Goal: Information Seeking & Learning: Learn about a topic

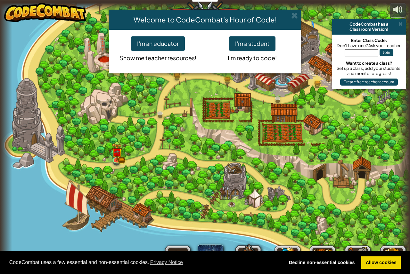
click at [129, 161] on div "Welcome to CodeCombat's Hour of Code! I'm an educator Show me teacher resources…" at bounding box center [205, 137] width 410 height 274
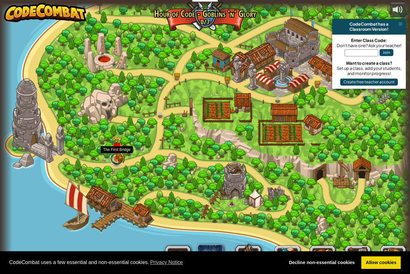
click at [111, 161] on div "Broken Bridge (Coming soon!) We are in! It's time to alarm the mayor of the tow…" at bounding box center [205, 137] width 410 height 268
click at [122, 159] on img at bounding box center [116, 147] width 11 height 23
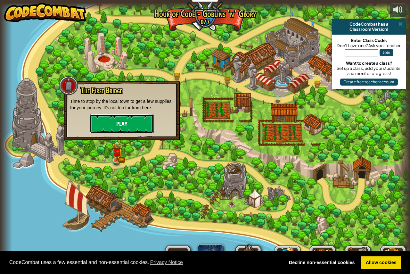
click at [128, 131] on button "Play" at bounding box center [122, 123] width 64 height 19
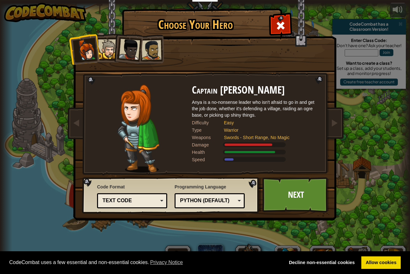
click at [133, 59] on div at bounding box center [129, 49] width 21 height 21
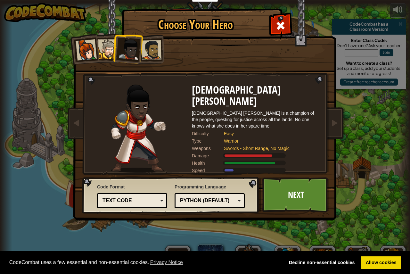
click at [106, 54] on div at bounding box center [108, 49] width 20 height 20
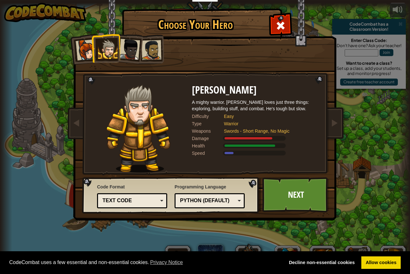
click at [155, 48] on div at bounding box center [152, 50] width 20 height 20
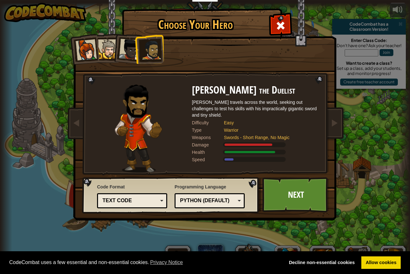
click at [126, 51] on div at bounding box center [129, 49] width 21 height 21
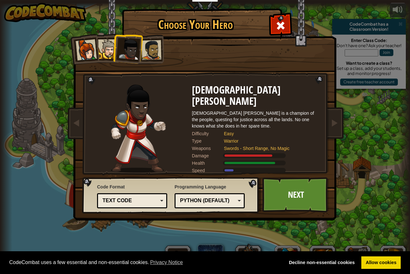
click at [85, 49] on div at bounding box center [86, 49] width 21 height 21
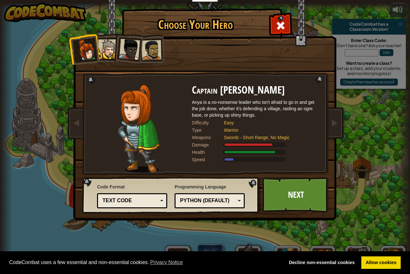
drag, startPoint x: 127, startPoint y: 43, endPoint x: 131, endPoint y: 56, distance: 13.6
click at [131, 56] on div at bounding box center [129, 49] width 21 height 21
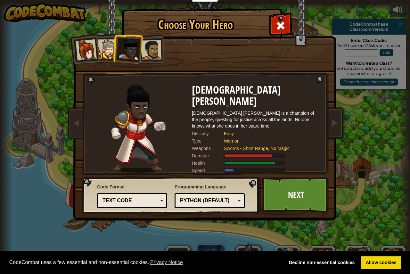
click at [139, 56] on li at bounding box center [127, 47] width 31 height 31
drag, startPoint x: 145, startPoint y: 56, endPoint x: 160, endPoint y: 53, distance: 15.1
click at [151, 56] on div at bounding box center [152, 50] width 20 height 20
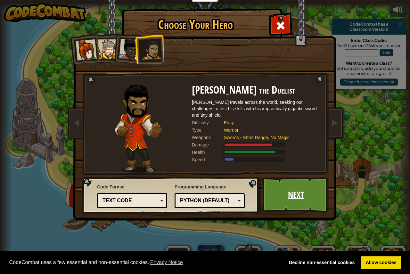
click at [281, 187] on link "Next" at bounding box center [295, 194] width 67 height 35
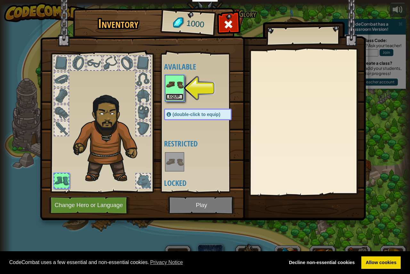
click at [175, 96] on button "Equip" at bounding box center [175, 97] width 18 height 7
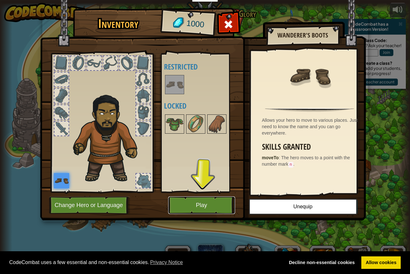
click at [207, 209] on button "Play" at bounding box center [201, 205] width 67 height 18
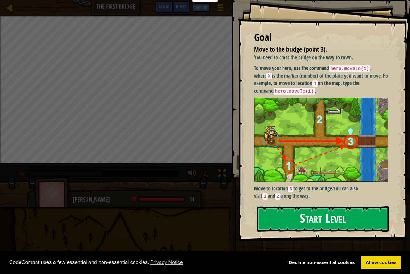
click at [343, 219] on button "Start Level" at bounding box center [323, 218] width 132 height 25
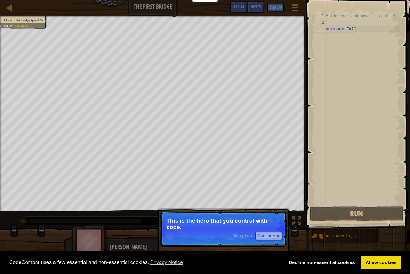
click at [169, 228] on p "This is the hero that you control with code." at bounding box center [224, 224] width 114 height 13
click at [271, 234] on button "Continue" at bounding box center [268, 236] width 27 height 8
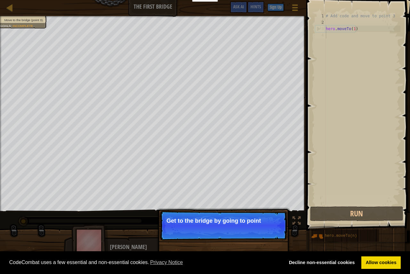
click at [267, 226] on p "Skip (esc) Continue Get to the bridge by going to point" at bounding box center [223, 225] width 127 height 29
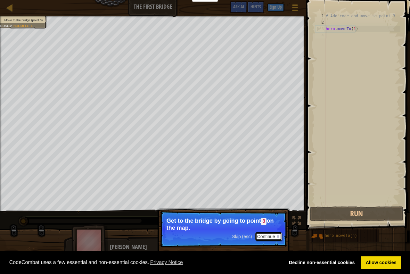
click at [271, 237] on button "Continue" at bounding box center [268, 236] width 27 height 8
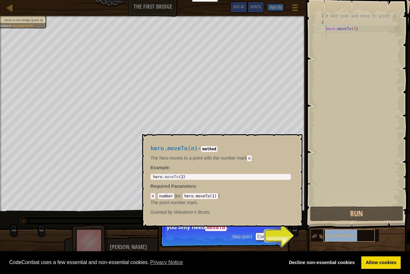
click at [346, 233] on div "hero.moveTo(n)" at bounding box center [349, 235] width 52 height 12
click at [321, 235] on img at bounding box center [317, 236] width 12 height 12
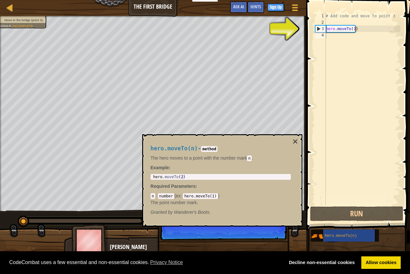
click at [252, 235] on p "Skip (esc) Continue Type your code on the right. Add more" at bounding box center [223, 225] width 127 height 29
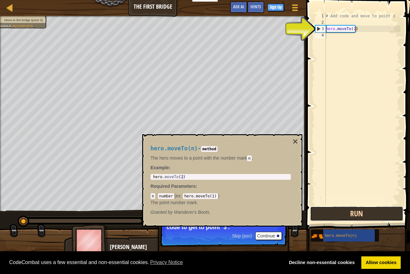
drag, startPoint x: 358, startPoint y: 216, endPoint x: 359, endPoint y: 212, distance: 3.9
click at [359, 213] on button "Run" at bounding box center [356, 213] width 93 height 15
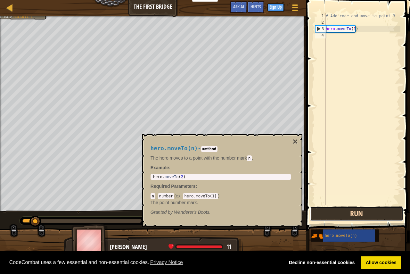
click at [358, 211] on button "Run" at bounding box center [356, 213] width 93 height 15
click at [364, 212] on button "Run" at bounding box center [356, 213] width 93 height 15
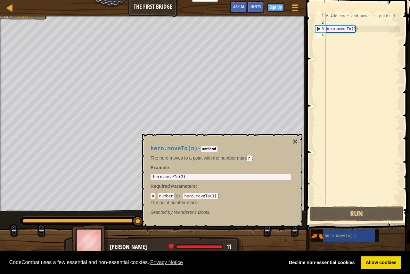
click at [222, 173] on div "hero.moveTo(n) - method The hero moves to a point with the number [PERSON_NAME]…" at bounding box center [220, 180] width 149 height 82
click at [351, 28] on div "# Add code and move to point 3 hero . moveTo ( 1 )" at bounding box center [363, 115] width 76 height 205
click at [358, 28] on div "# Add code and move to point 3 hero . moveTo ( 1 )" at bounding box center [363, 115] width 76 height 205
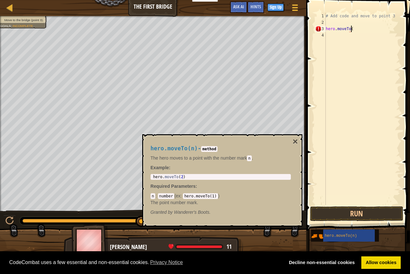
scroll to position [3, 2]
type textarea "hero.moveTo(3)"
click at [370, 217] on button "Run" at bounding box center [356, 213] width 93 height 15
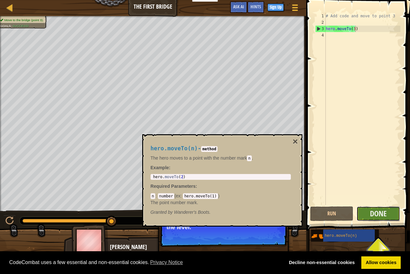
click at [389, 213] on button "Done" at bounding box center [379, 213] width 44 height 15
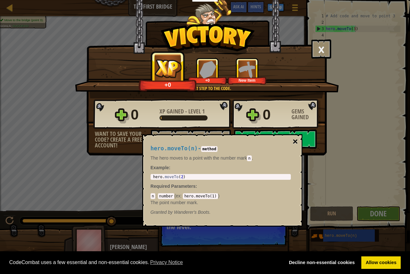
click at [297, 138] on button "×" at bounding box center [294, 141] width 5 height 9
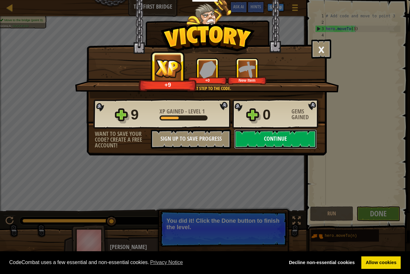
click at [281, 136] on button "Continue" at bounding box center [275, 138] width 83 height 19
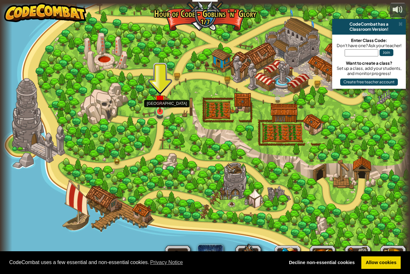
click at [160, 109] on img at bounding box center [160, 100] width 11 height 24
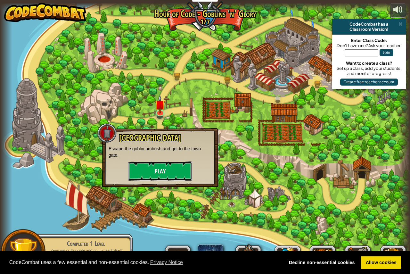
click at [178, 163] on button "Play" at bounding box center [160, 170] width 64 height 19
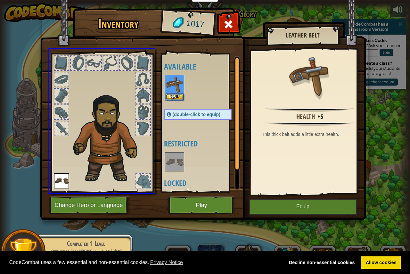
drag, startPoint x: 183, startPoint y: 91, endPoint x: 176, endPoint y: 91, distance: 6.4
click at [170, 92] on div "Inventory 1017 Available Equip (double-click to equip) Restricted Locked Leathe…" at bounding box center [205, 137] width 410 height 274
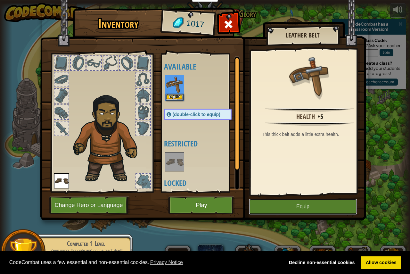
click at [317, 207] on button "Equip" at bounding box center [303, 207] width 108 height 16
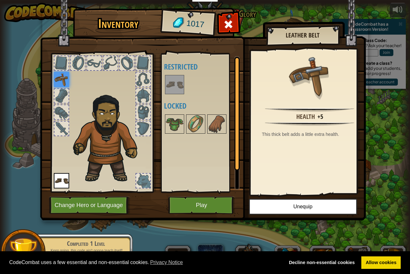
click at [62, 96] on div at bounding box center [61, 96] width 14 height 14
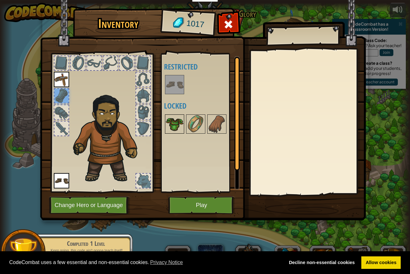
click at [166, 120] on img at bounding box center [175, 124] width 18 height 18
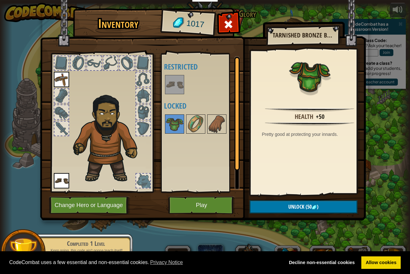
drag, startPoint x: 201, startPoint y: 215, endPoint x: 203, endPoint y: 194, distance: 20.9
click at [201, 214] on img at bounding box center [203, 104] width 326 height 233
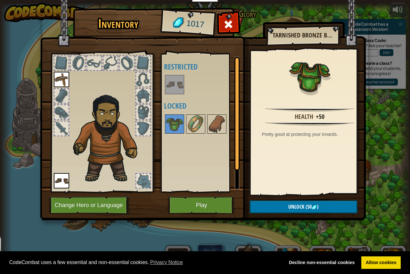
click at [203, 194] on img at bounding box center [203, 104] width 326 height 233
click at [203, 200] on button "Play" at bounding box center [201, 205] width 67 height 18
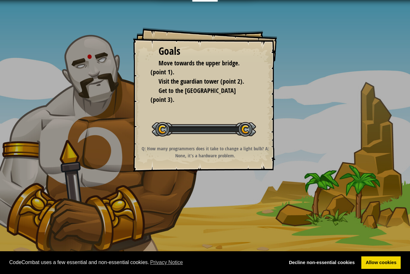
click at [203, 200] on div "Goals Move towards the upper bridge. (point 1). Visit the [GEOGRAPHIC_DATA] (po…" at bounding box center [205, 137] width 410 height 274
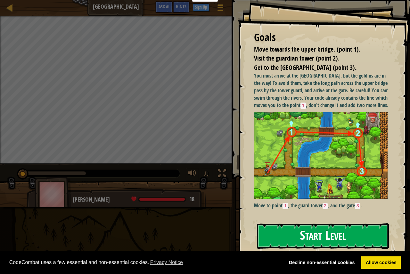
drag, startPoint x: 267, startPoint y: 227, endPoint x: 272, endPoint y: 244, distance: 17.5
click at [272, 244] on button "Start Level" at bounding box center [323, 235] width 132 height 25
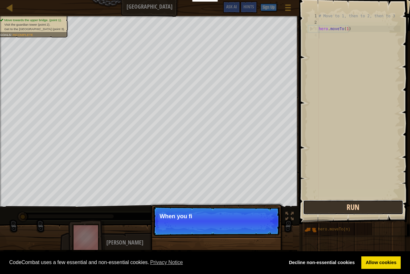
click at [324, 210] on button "Run" at bounding box center [353, 207] width 100 height 15
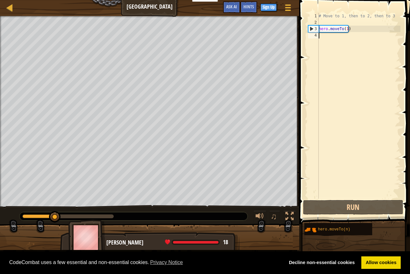
click at [348, 29] on div "# Move to 1, then to 2, then to 3 hero . moveTo ( 1 )" at bounding box center [358, 112] width 83 height 199
click at [345, 28] on div "# Move to 1, then to 2, then to 3 hero . moveTo ( 1 )" at bounding box center [358, 112] width 83 height 199
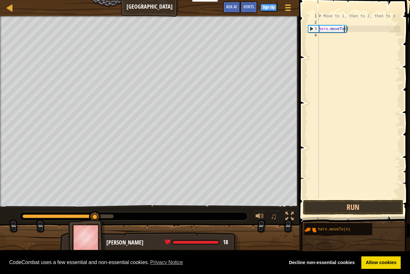
scroll to position [3, 2]
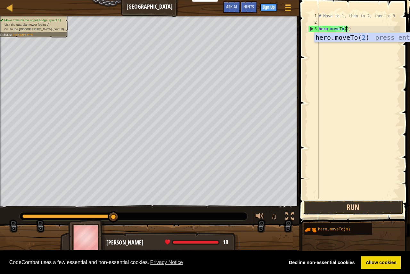
click at [348, 209] on button "Run" at bounding box center [353, 207] width 100 height 15
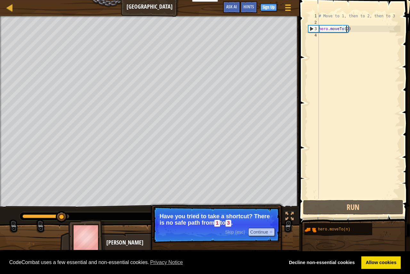
click at [346, 31] on div "# Move to 1, then to 2, then to 3 hero . moveTo ( 2 )" at bounding box center [358, 112] width 83 height 199
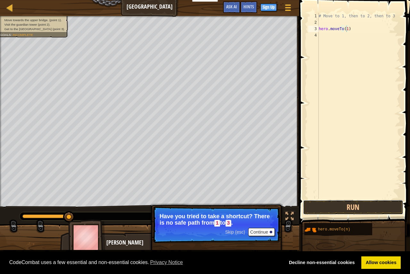
drag, startPoint x: 354, startPoint y: 206, endPoint x: 354, endPoint y: 174, distance: 32.0
click at [356, 201] on button "Run" at bounding box center [353, 207] width 100 height 15
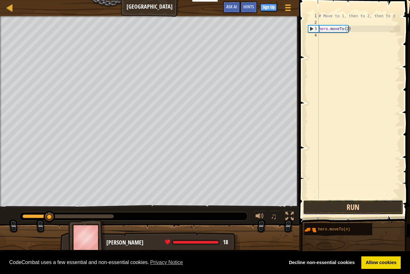
click at [350, 213] on button "Run" at bounding box center [353, 207] width 100 height 15
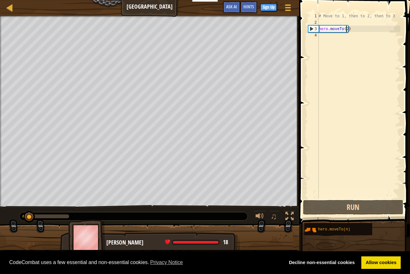
scroll to position [3, 2]
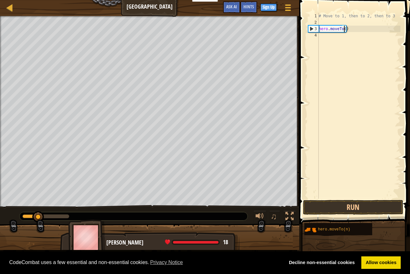
type textarea "hero.moveTo(1)"
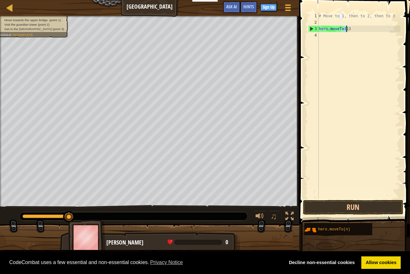
drag, startPoint x: 319, startPoint y: 62, endPoint x: 324, endPoint y: 66, distance: 6.1
click at [324, 66] on div "hero.moveTo(1) 1 2 3 4 # Move to 1, then to 2, then to 3 hero . moveTo ( 1 ) הה…" at bounding box center [354, 106] width 94 height 186
click at [331, 207] on button "Run" at bounding box center [353, 207] width 100 height 15
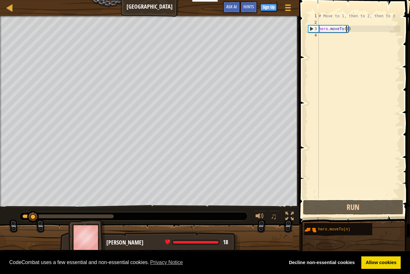
click at [345, 29] on div "# Move to 1, then to 2, then to 3 hero . moveTo ( 1 )" at bounding box center [358, 112] width 83 height 199
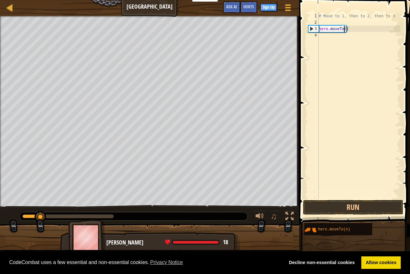
type textarea "hero.moveTo(2)"
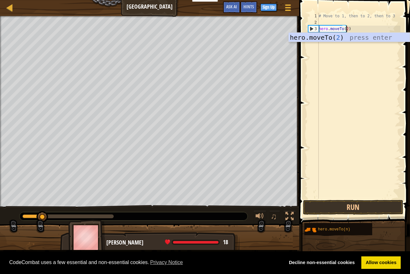
scroll to position [3, 2]
click at [346, 96] on div "# Move to 1, then to 2, then to 3 hero . moveTo ( 2 )" at bounding box center [358, 112] width 83 height 199
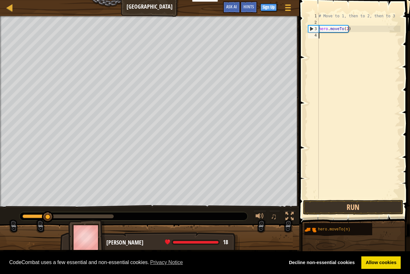
scroll to position [3, 0]
click at [360, 209] on button "Run" at bounding box center [353, 207] width 100 height 15
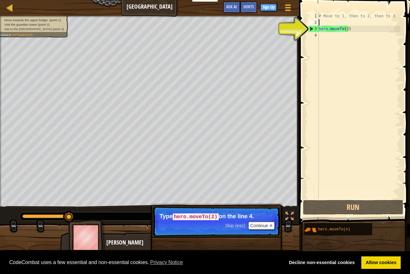
click at [350, 24] on div "# Move to 1, then to 2, then to 3 hero . moveTo ( 2 )" at bounding box center [358, 112] width 83 height 199
click at [345, 31] on div "# Move to 1, then to 2, then to 3 hero . moveTo ( 2 )" at bounding box center [358, 112] width 83 height 199
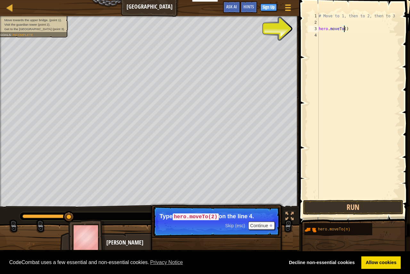
type textarea "hero.moveTo(1)"
drag, startPoint x: 372, startPoint y: 71, endPoint x: 385, endPoint y: 138, distance: 67.7
click at [372, 72] on div "# Move to 1, then to 2, then to 3 hero . moveTo ( 1 )" at bounding box center [358, 112] width 83 height 199
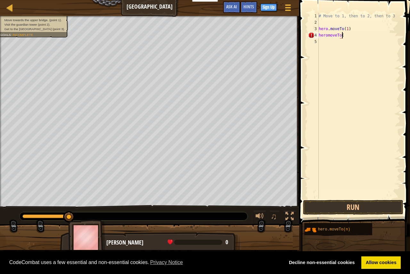
scroll to position [3, 2]
click at [341, 208] on button "Run" at bounding box center [353, 207] width 100 height 15
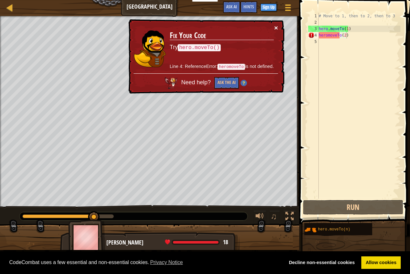
click at [274, 24] on button "×" at bounding box center [276, 27] width 4 height 7
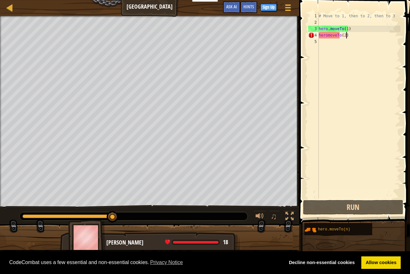
click at [326, 35] on div "# Move to 1, then to 2, then to 3 hero . moveTo ( 1 ) heromoveTo ( 2 )" at bounding box center [358, 112] width 83 height 199
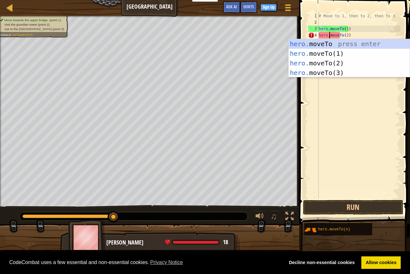
scroll to position [3, 1]
click at [320, 61] on div "hero. moveTo press enter hero. moveTo(1) press enter hero. moveTo(2) press ente…" at bounding box center [349, 68] width 121 height 58
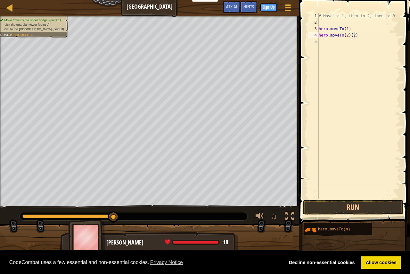
click at [354, 33] on div "# Move to 1, then to 2, then to 3 hero . moveTo ( 1 ) hero . moveTo ( 2 ) ( 2 )" at bounding box center [358, 112] width 83 height 199
type textarea "hero.moveTo(2)"
click at [344, 209] on button "Run" at bounding box center [353, 207] width 100 height 15
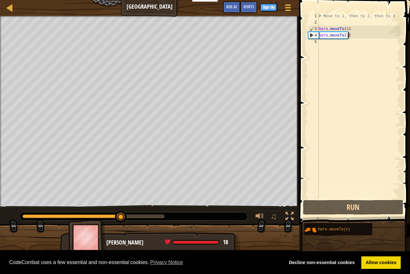
click at [315, 40] on div "5" at bounding box center [313, 41] width 11 height 6
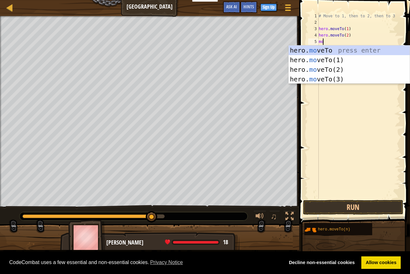
scroll to position [3, 0]
type textarea "m"
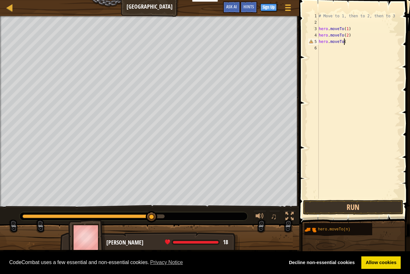
scroll to position [3, 2]
type textarea "hero.moveTo(3)"
drag, startPoint x: 333, startPoint y: 95, endPoint x: 348, endPoint y: 102, distance: 16.5
click at [347, 101] on div "# Move to 1, then to 2, then to 3 hero . moveTo ( 1 ) hero . moveTo ( 2 ) hero …" at bounding box center [358, 112] width 83 height 199
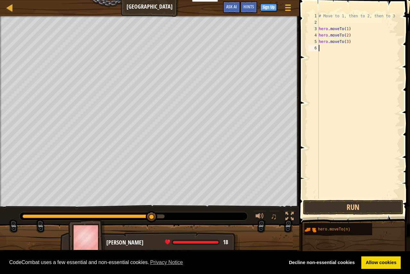
scroll to position [3, 0]
click at [373, 212] on button "Run" at bounding box center [353, 207] width 100 height 15
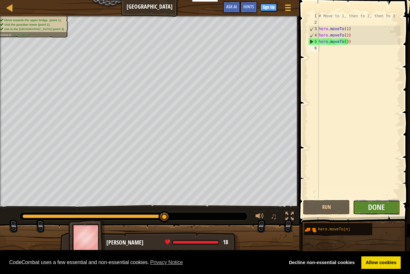
click at [363, 210] on button "Done" at bounding box center [376, 207] width 47 height 15
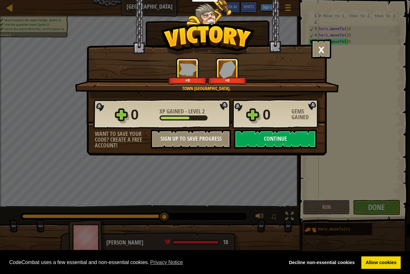
click at [281, 116] on div "0" at bounding box center [275, 114] width 25 height 21
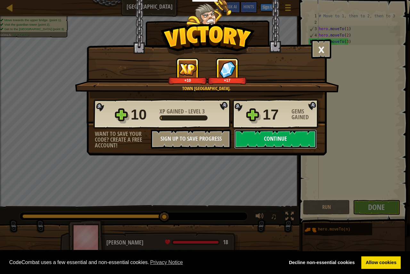
click at [294, 146] on button "Continue" at bounding box center [275, 138] width 83 height 19
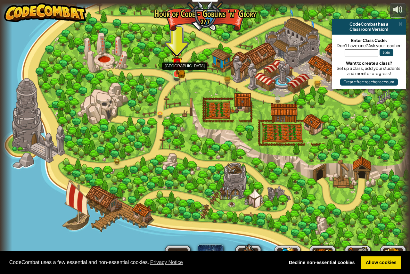
click at [174, 75] on div at bounding box center [177, 74] width 8 height 8
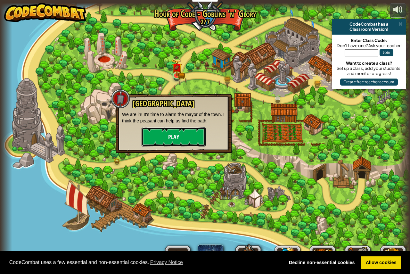
click at [189, 136] on button "Play" at bounding box center [174, 136] width 64 height 19
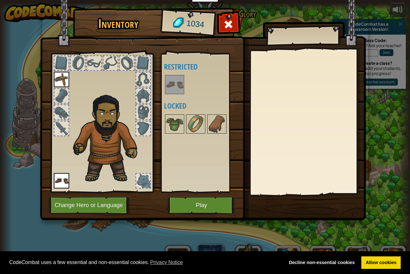
click at [170, 136] on div "Available Equip (double-click to equip) Restricted Locked" at bounding box center [204, 123] width 80 height 134
click at [188, 202] on button "Play" at bounding box center [201, 205] width 67 height 18
